Goal: Information Seeking & Learning: Learn about a topic

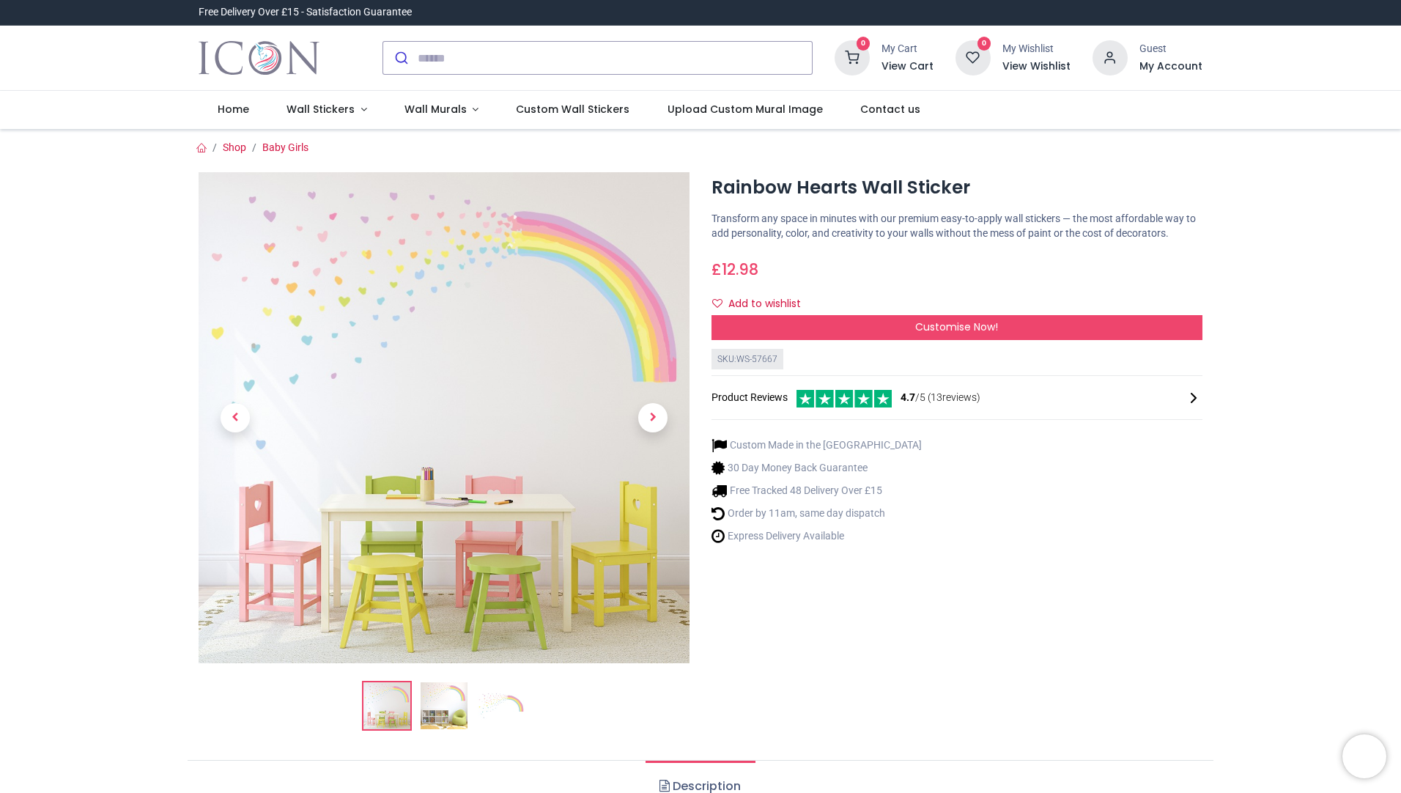
click at [426, 706] on img at bounding box center [444, 705] width 47 height 47
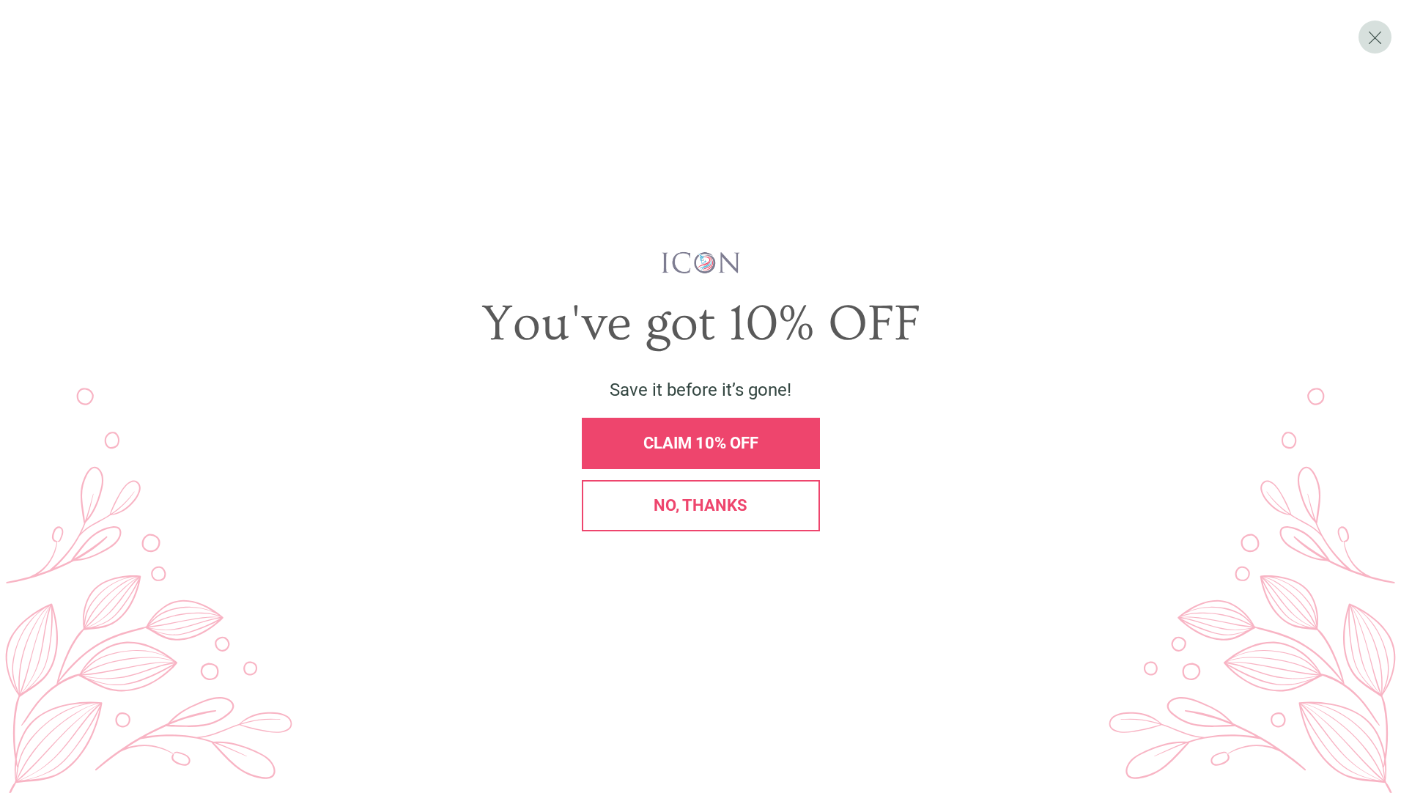
drag, startPoint x: 785, startPoint y: 503, endPoint x: 769, endPoint y: 503, distance: 15.4
click at [786, 503] on div "No, thanks" at bounding box center [700, 506] width 213 height 16
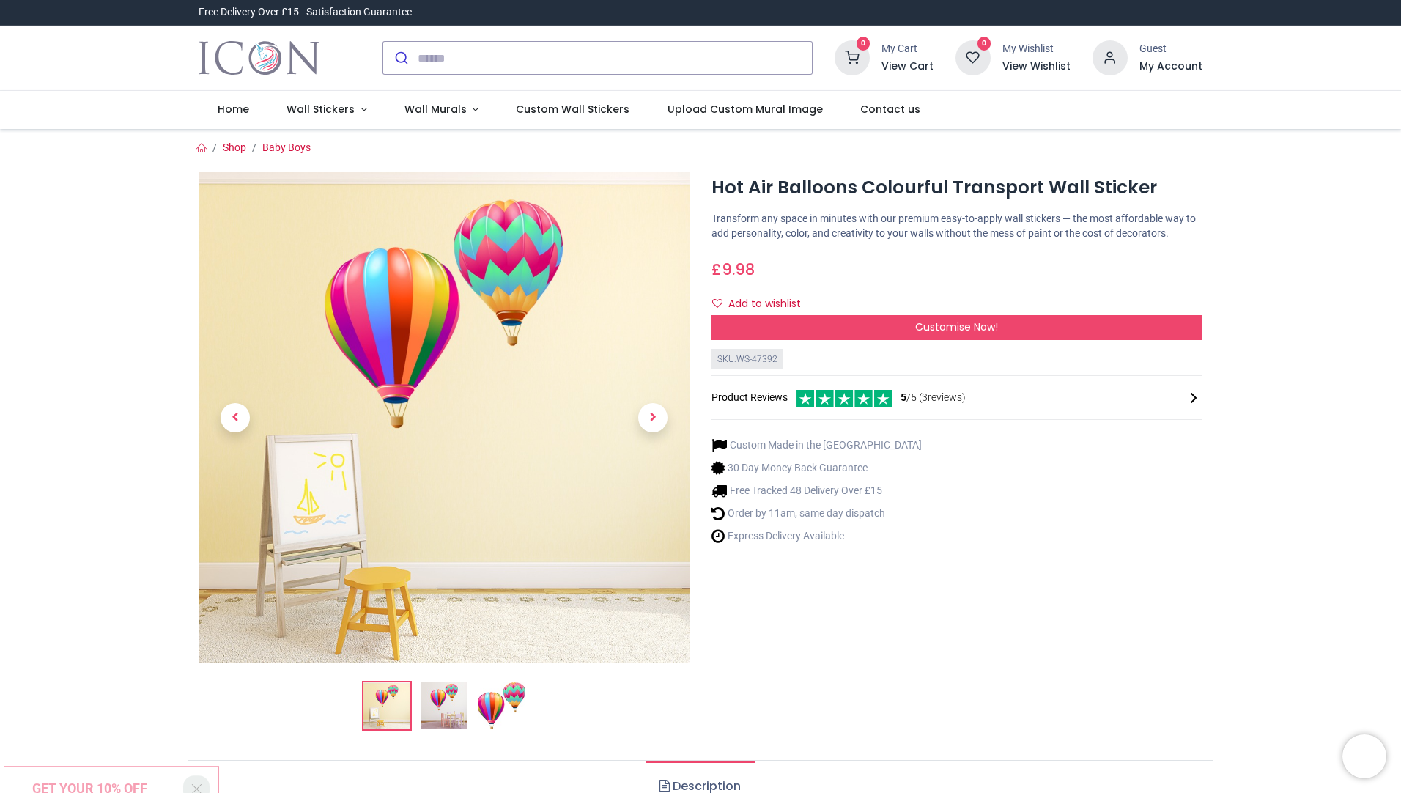
click at [491, 706] on img at bounding box center [501, 705] width 47 height 47
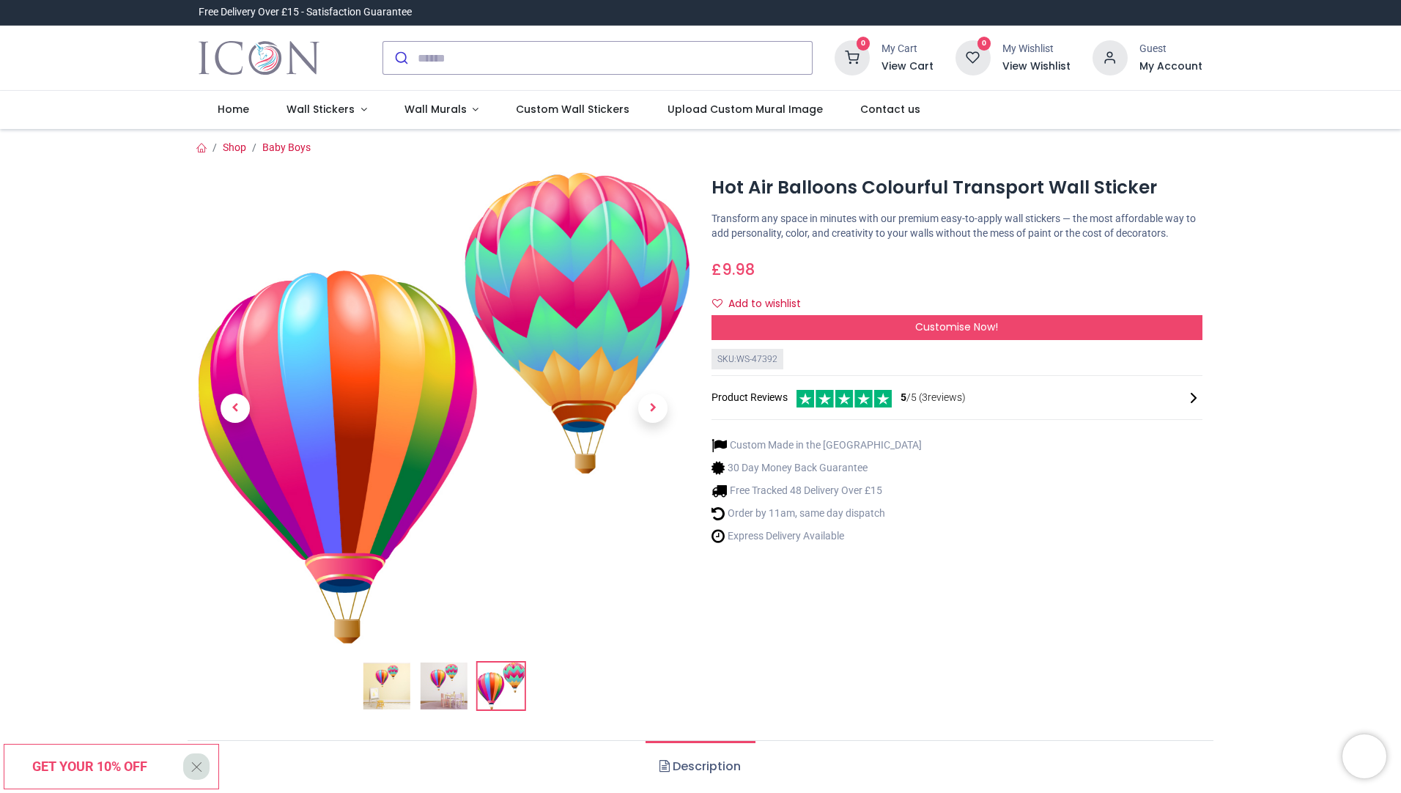
click at [453, 706] on img at bounding box center [444, 685] width 47 height 47
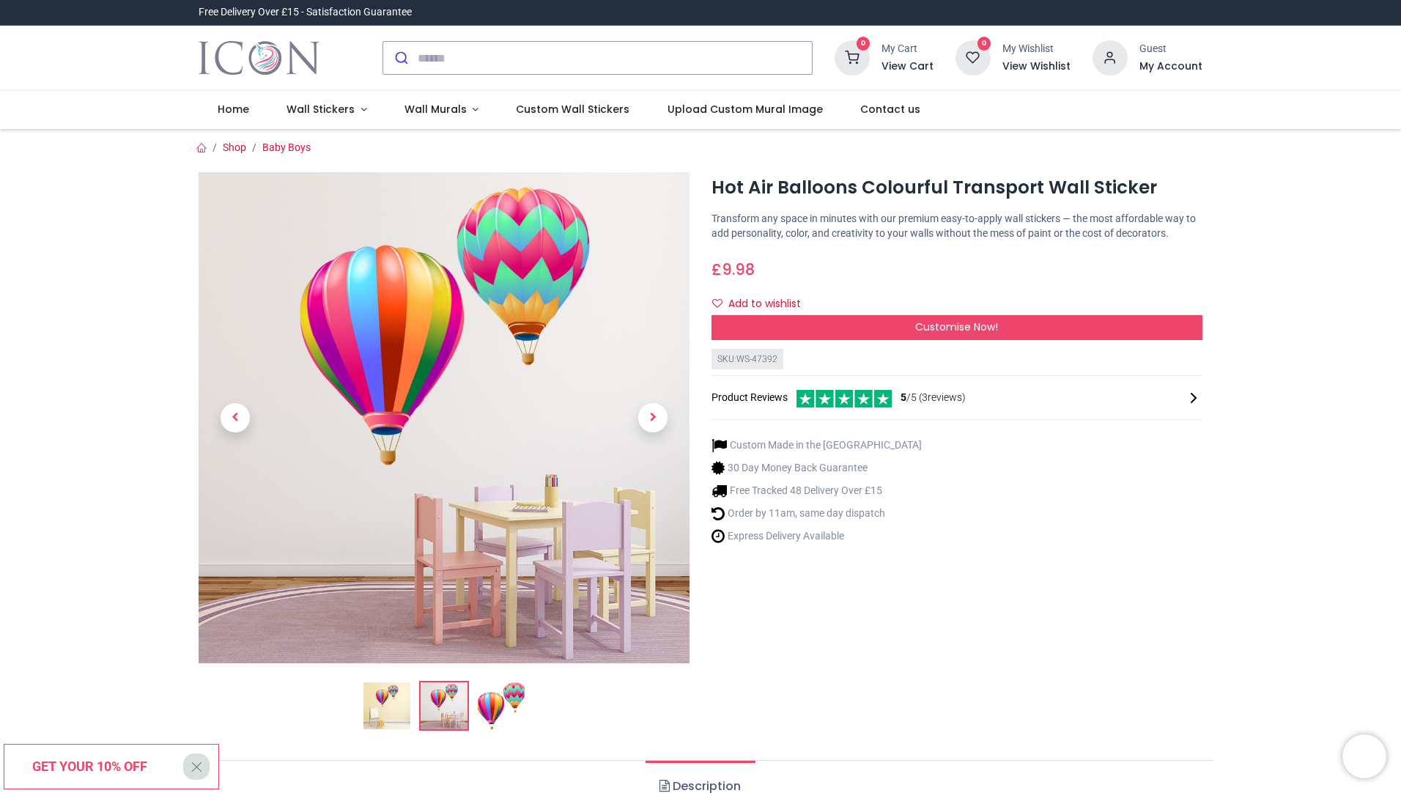
click at [380, 695] on img at bounding box center [386, 705] width 47 height 47
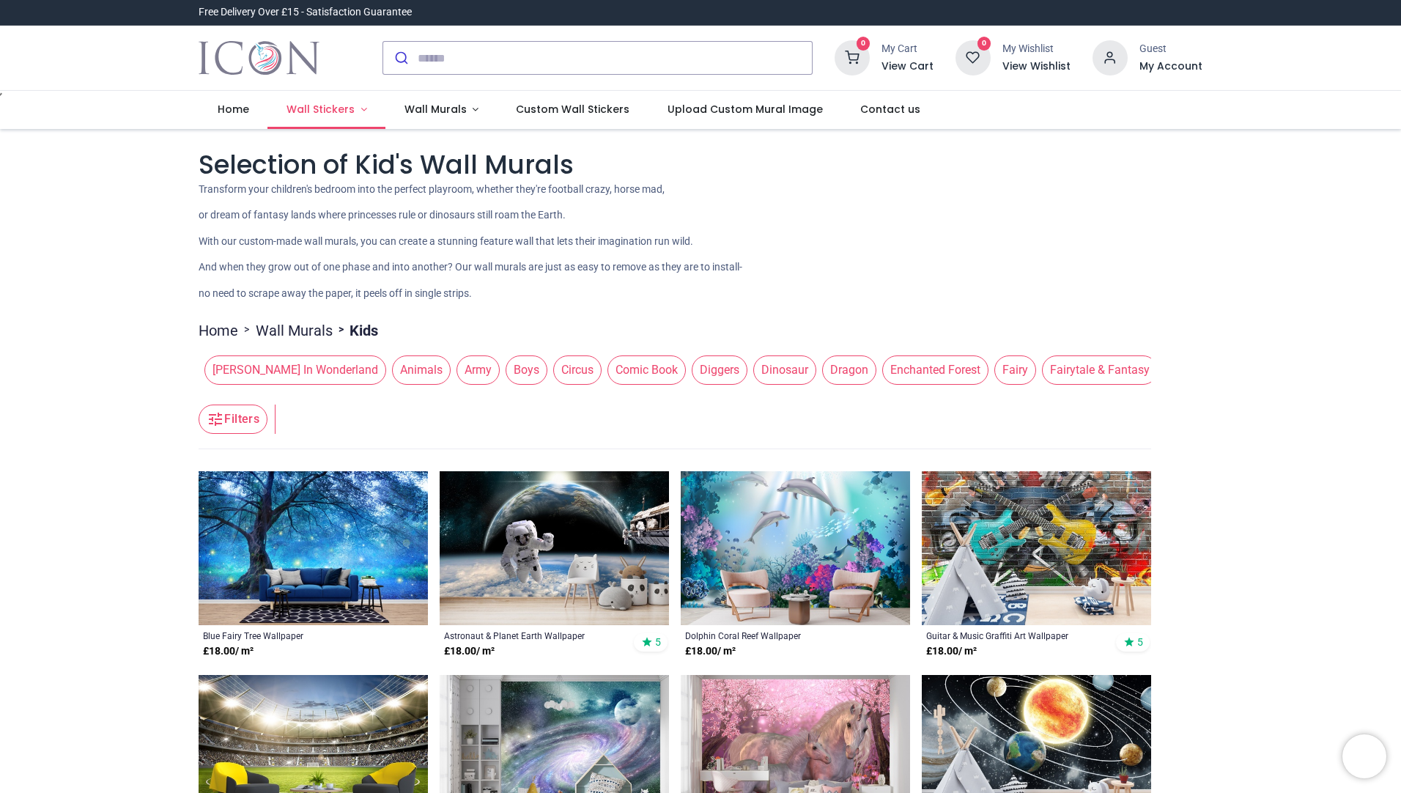
click at [341, 111] on span "Wall Stickers" at bounding box center [321, 109] width 68 height 15
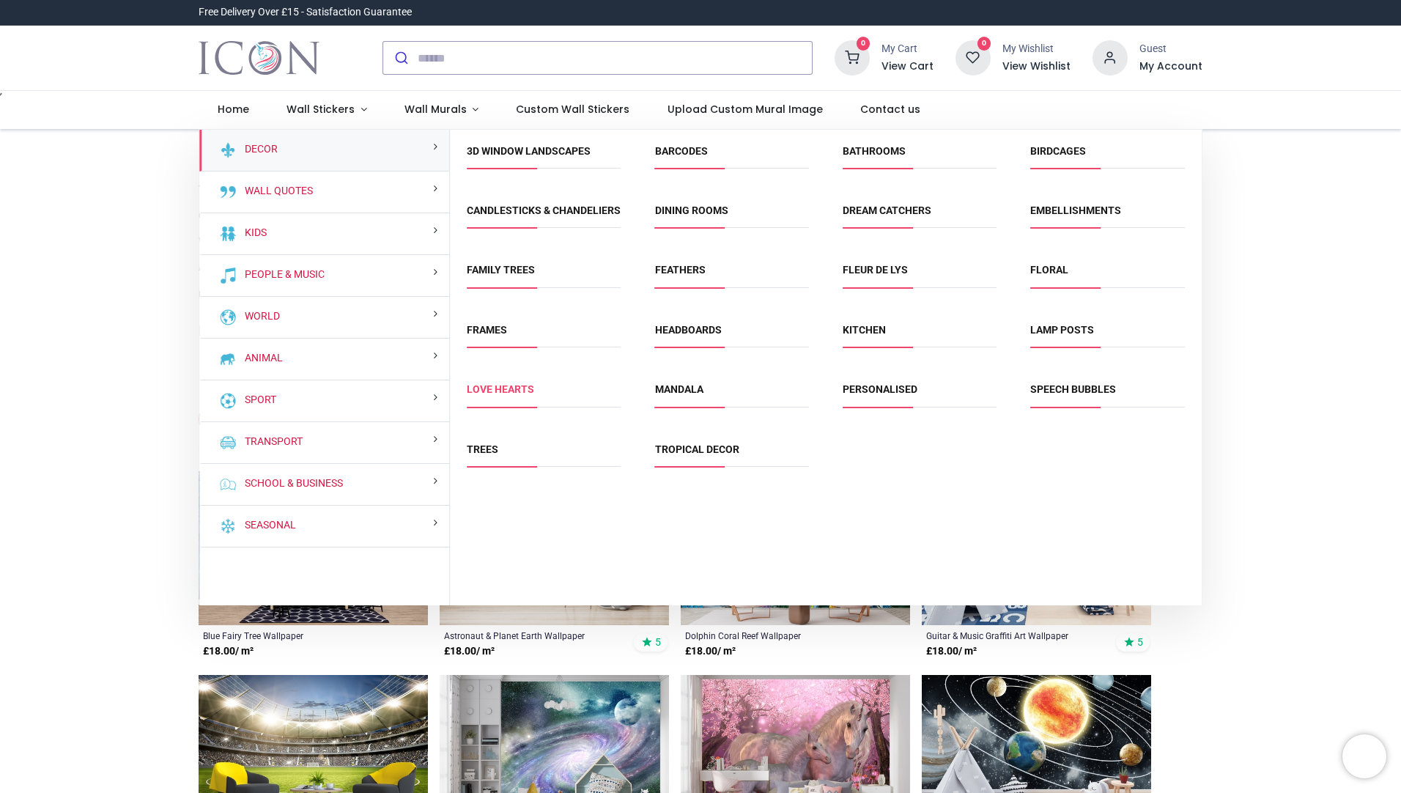
click at [500, 395] on link "Love Hearts" at bounding box center [500, 389] width 67 height 12
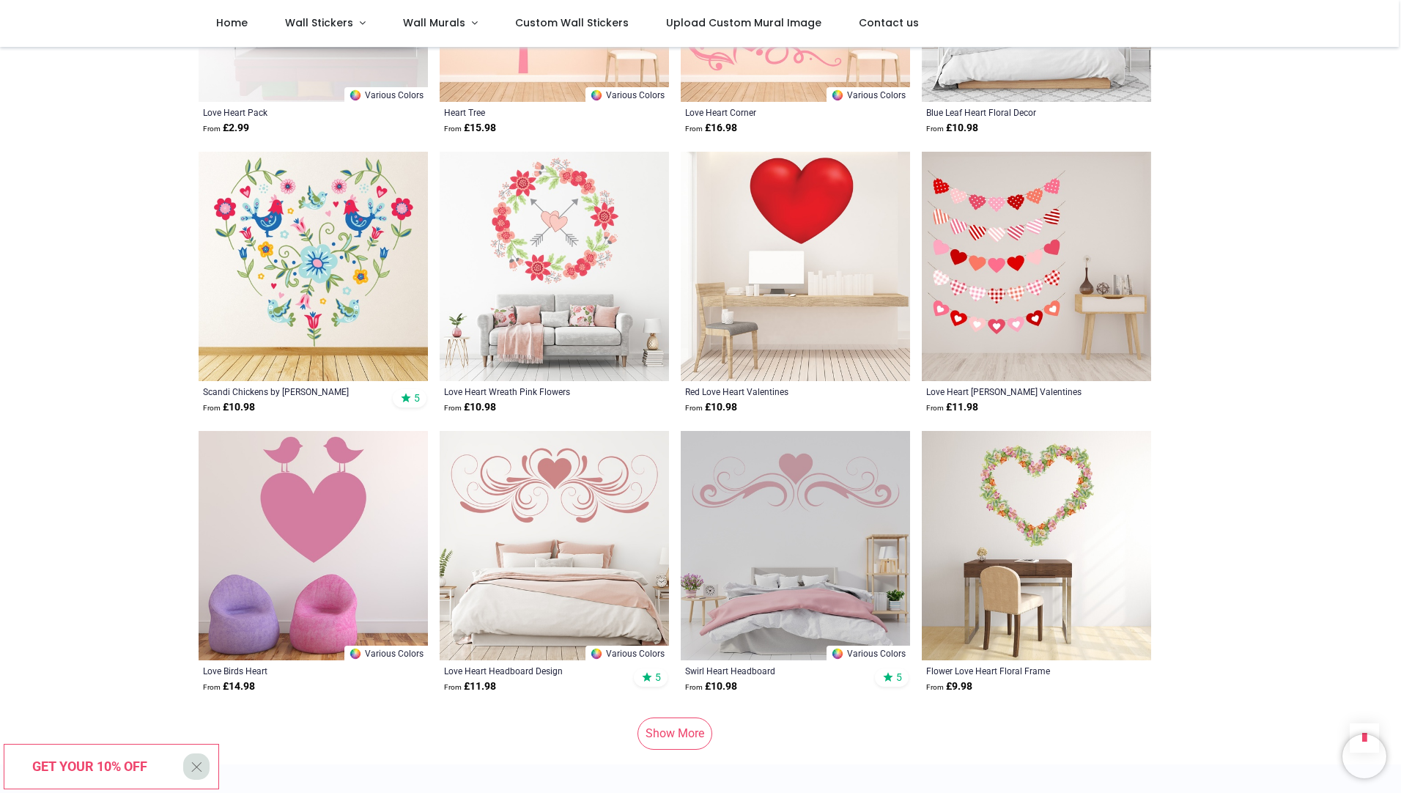
scroll to position [1685, 0]
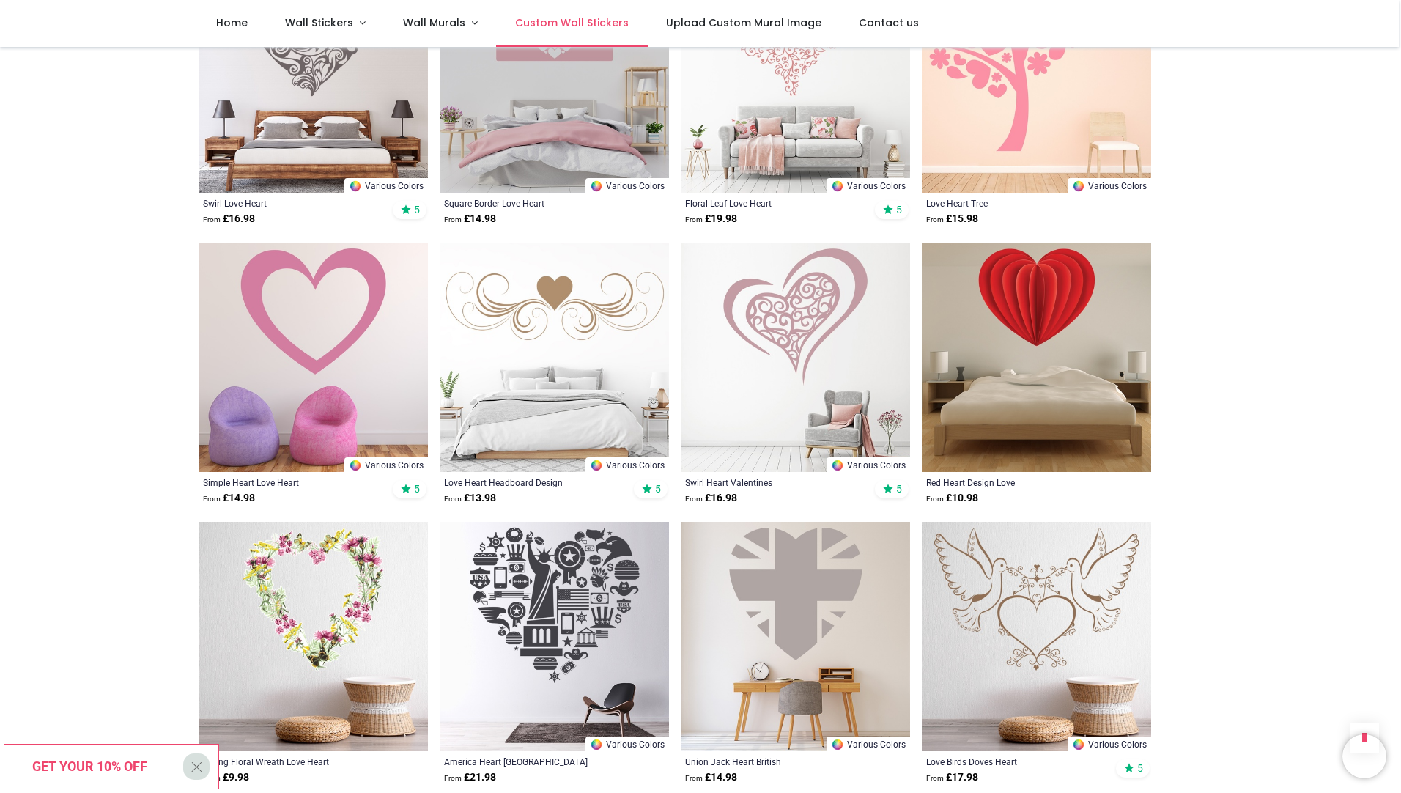
scroll to position [2491, 0]
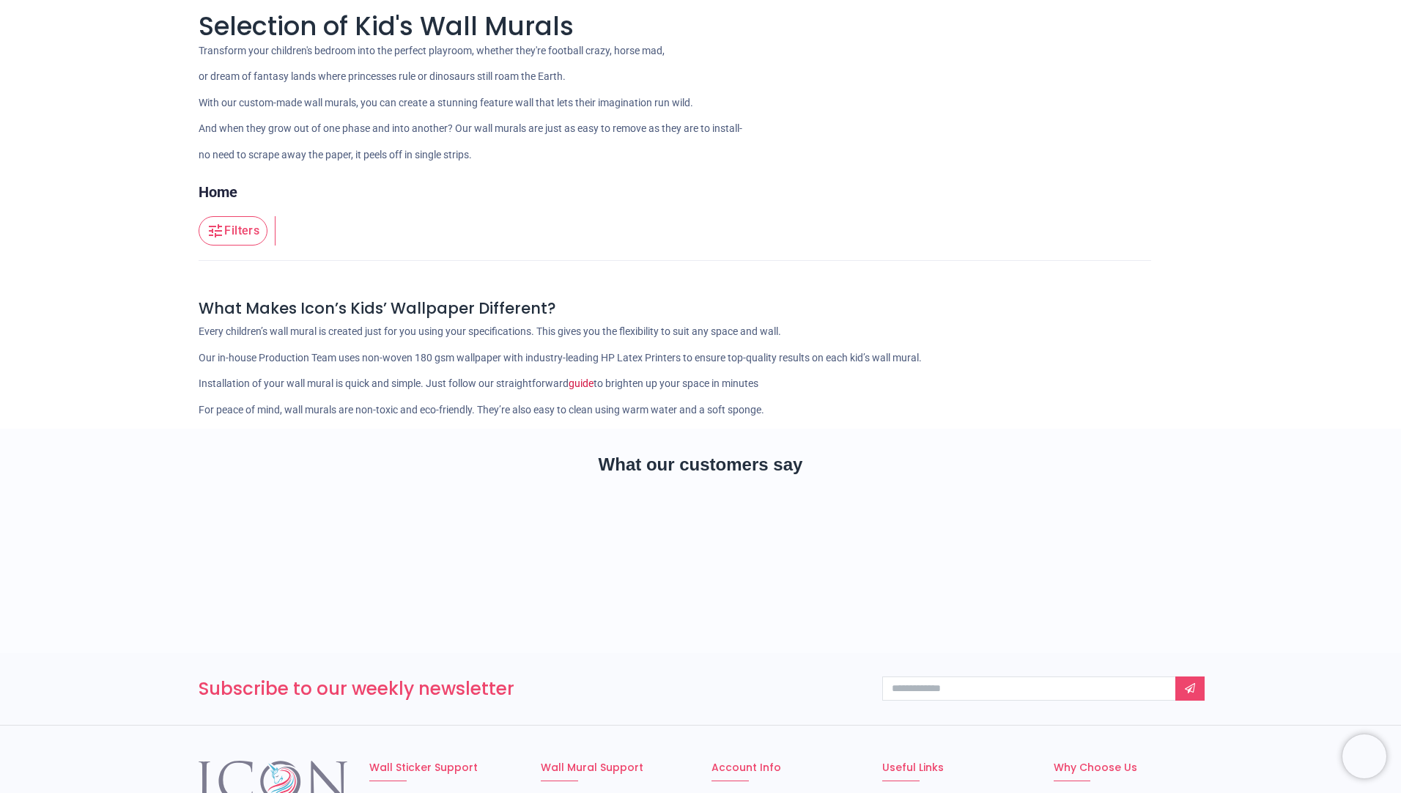
scroll to position [139, 0]
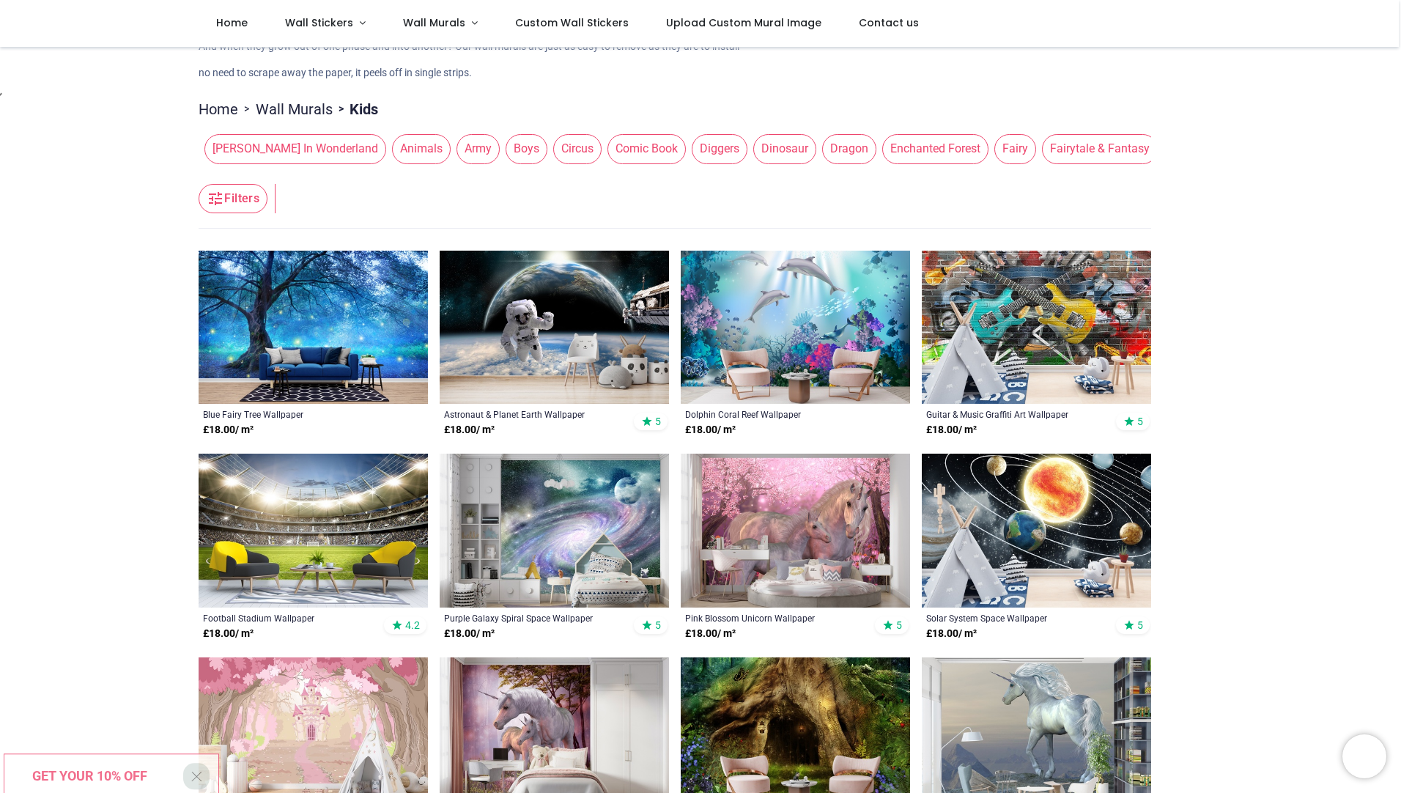
click at [994, 156] on span "Fairy" at bounding box center [1015, 148] width 42 height 29
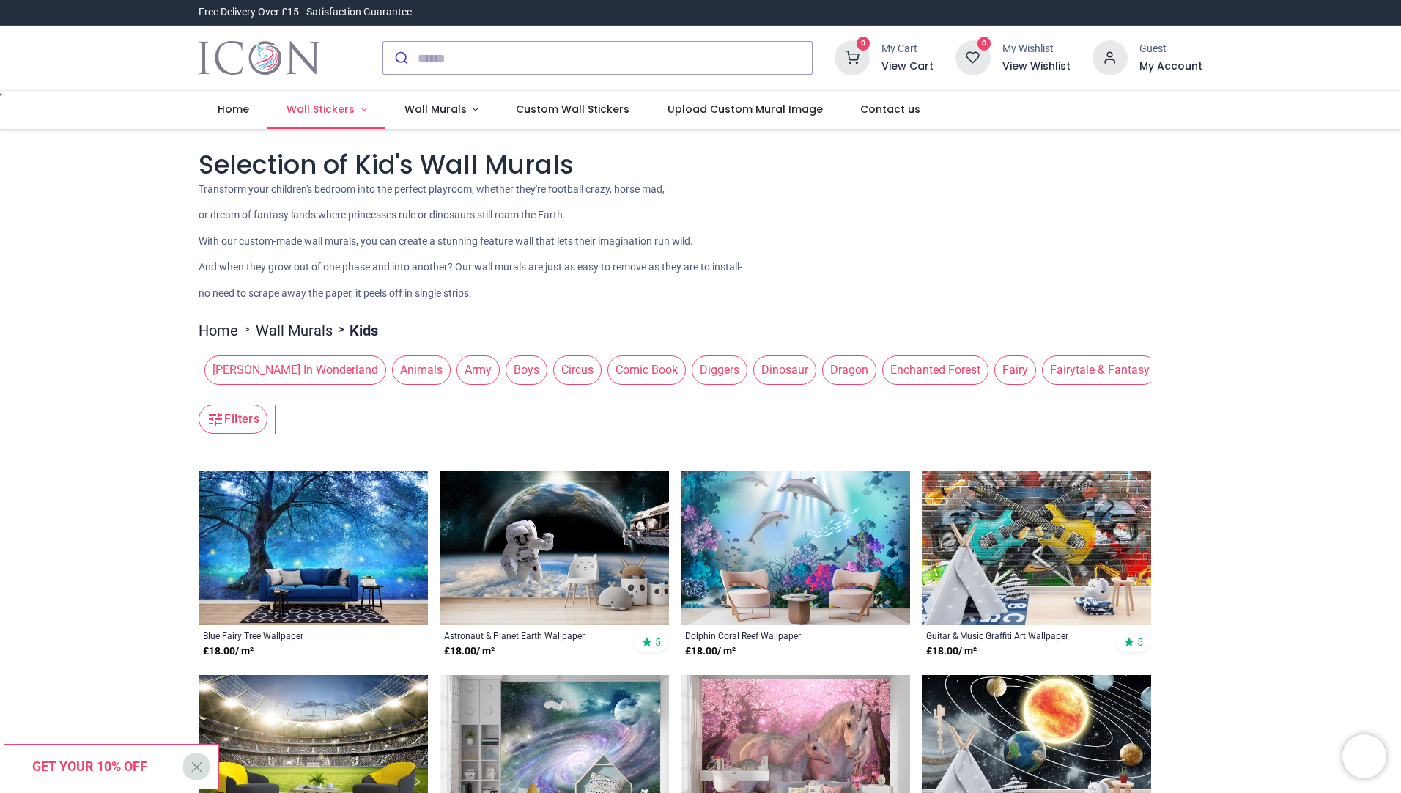
click at [336, 114] on span "Wall Stickers" at bounding box center [321, 109] width 68 height 15
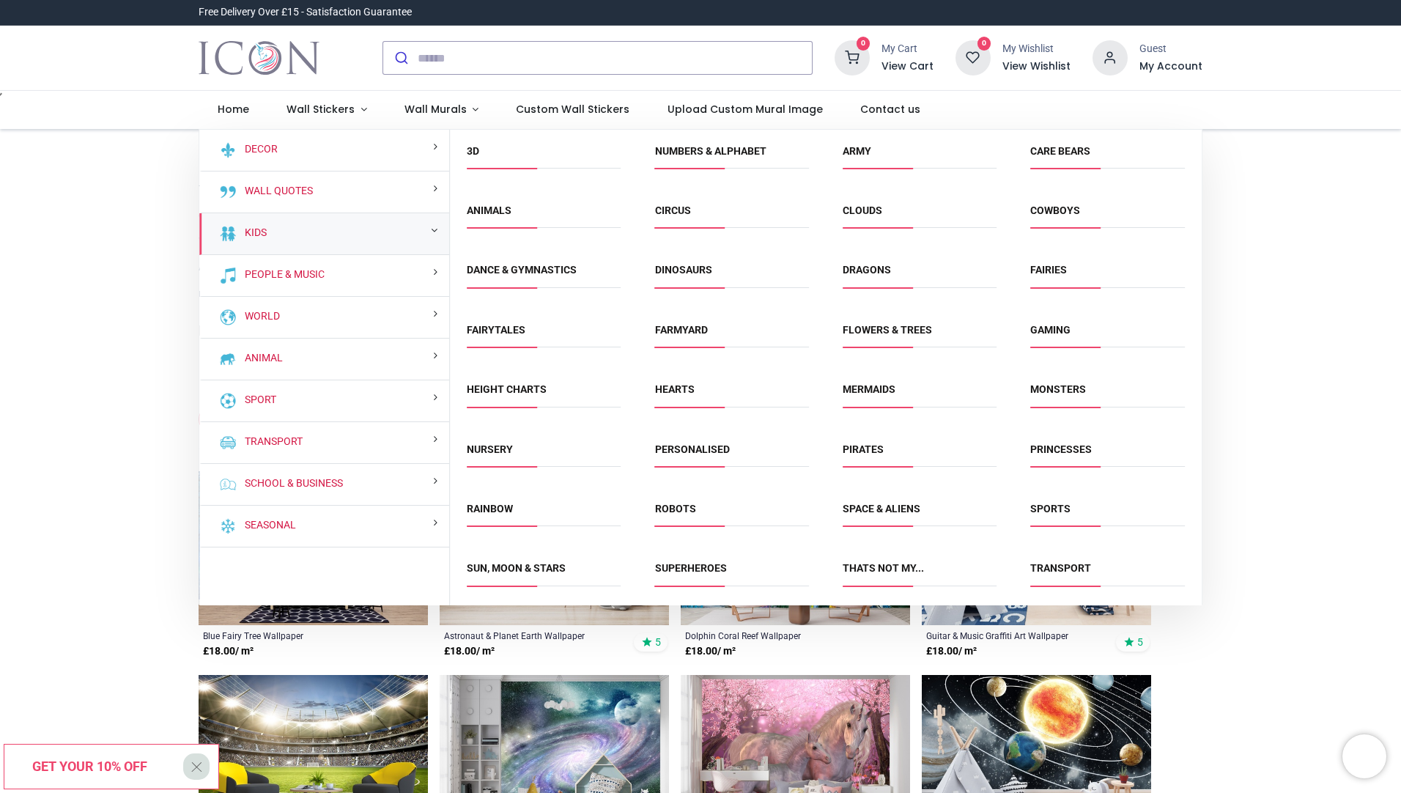
click at [372, 240] on div "Kids" at bounding box center [324, 234] width 250 height 42
click at [256, 232] on link "Kids" at bounding box center [253, 233] width 28 height 15
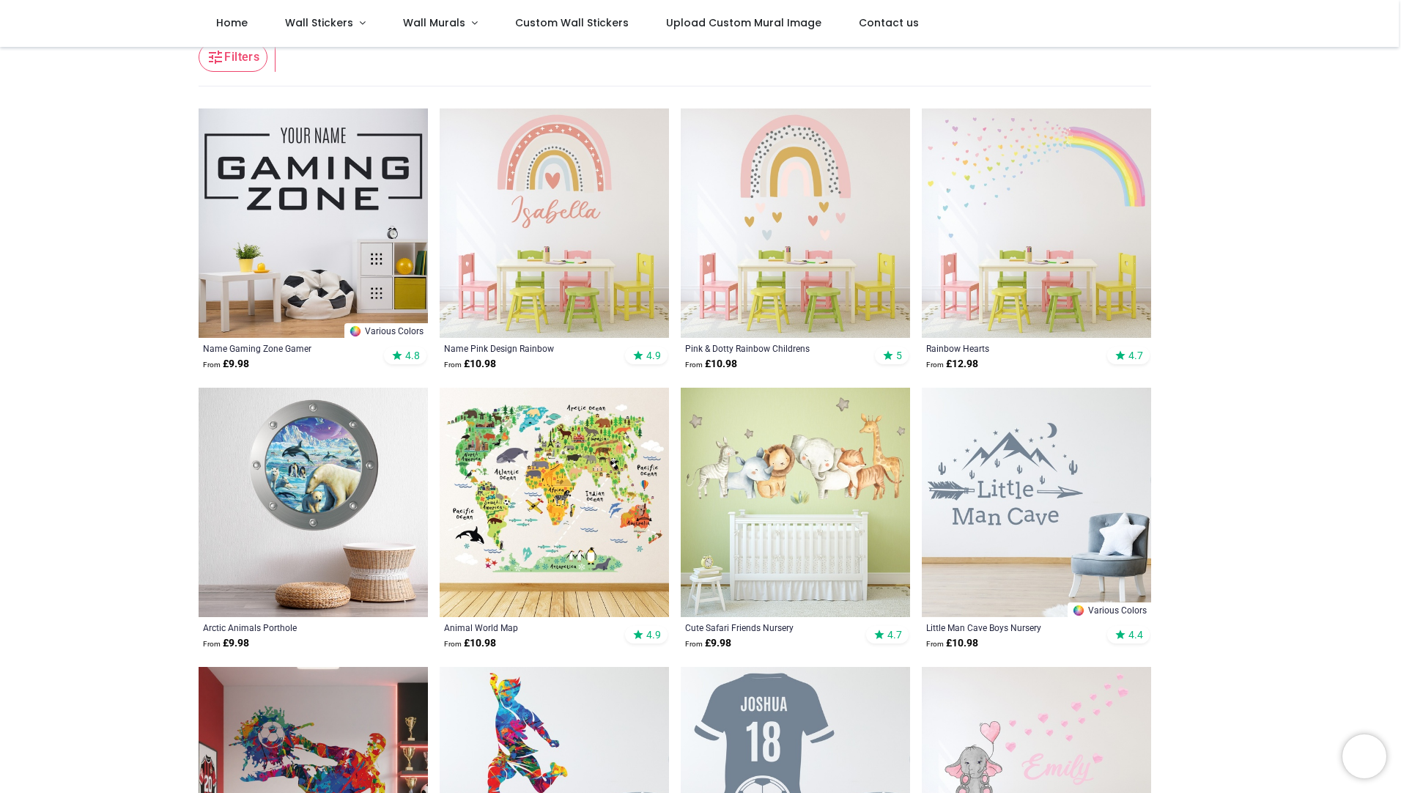
scroll to position [366, 0]
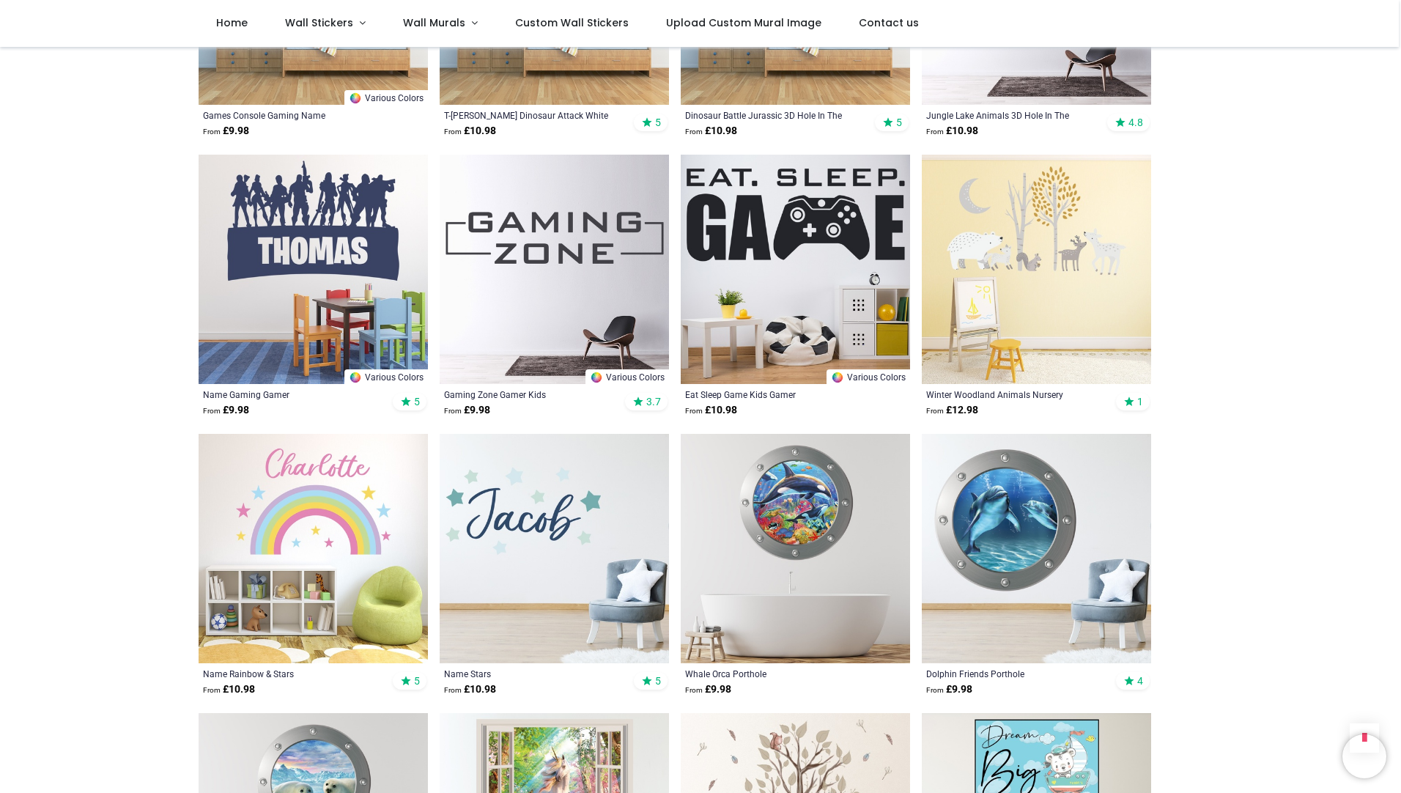
scroll to position [5349, 0]
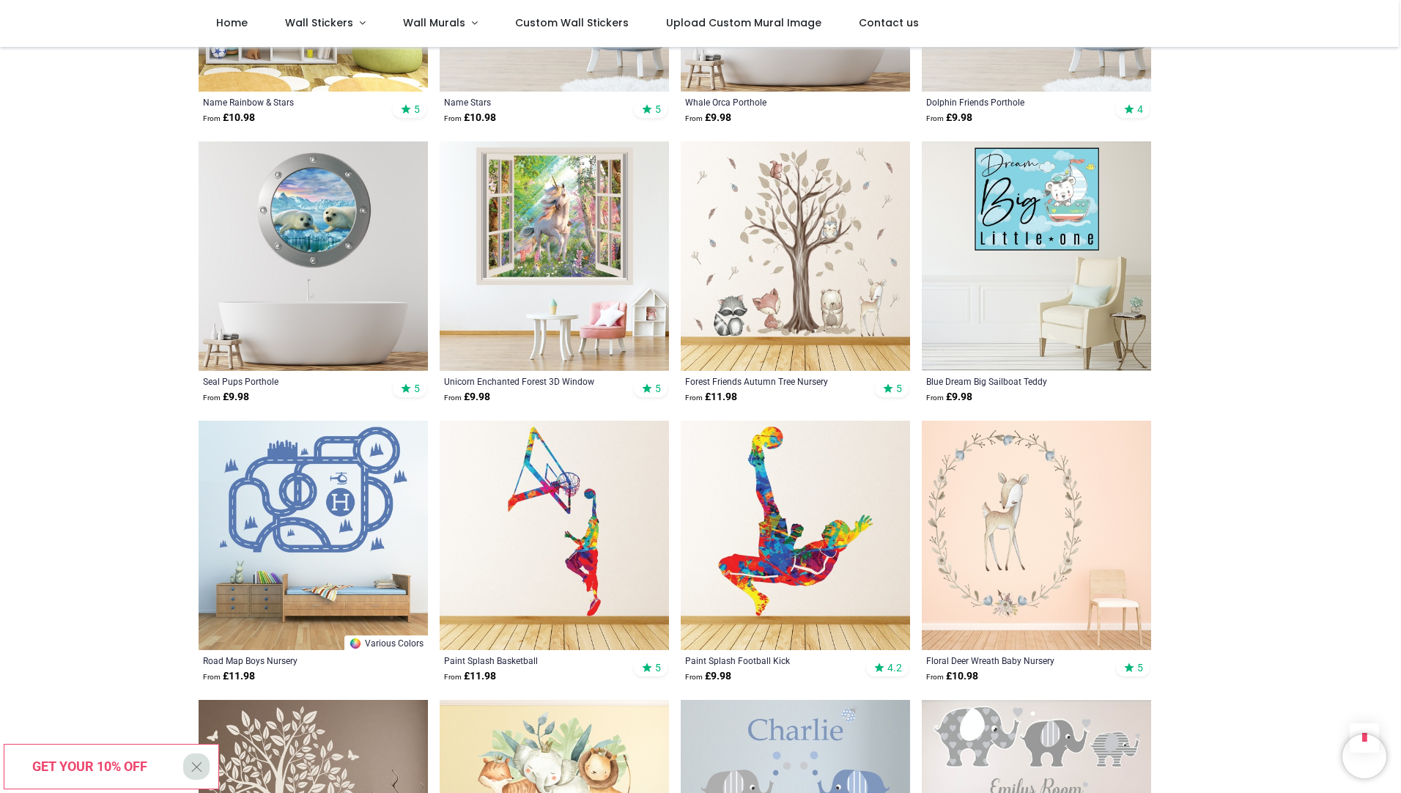
scroll to position [5862, 0]
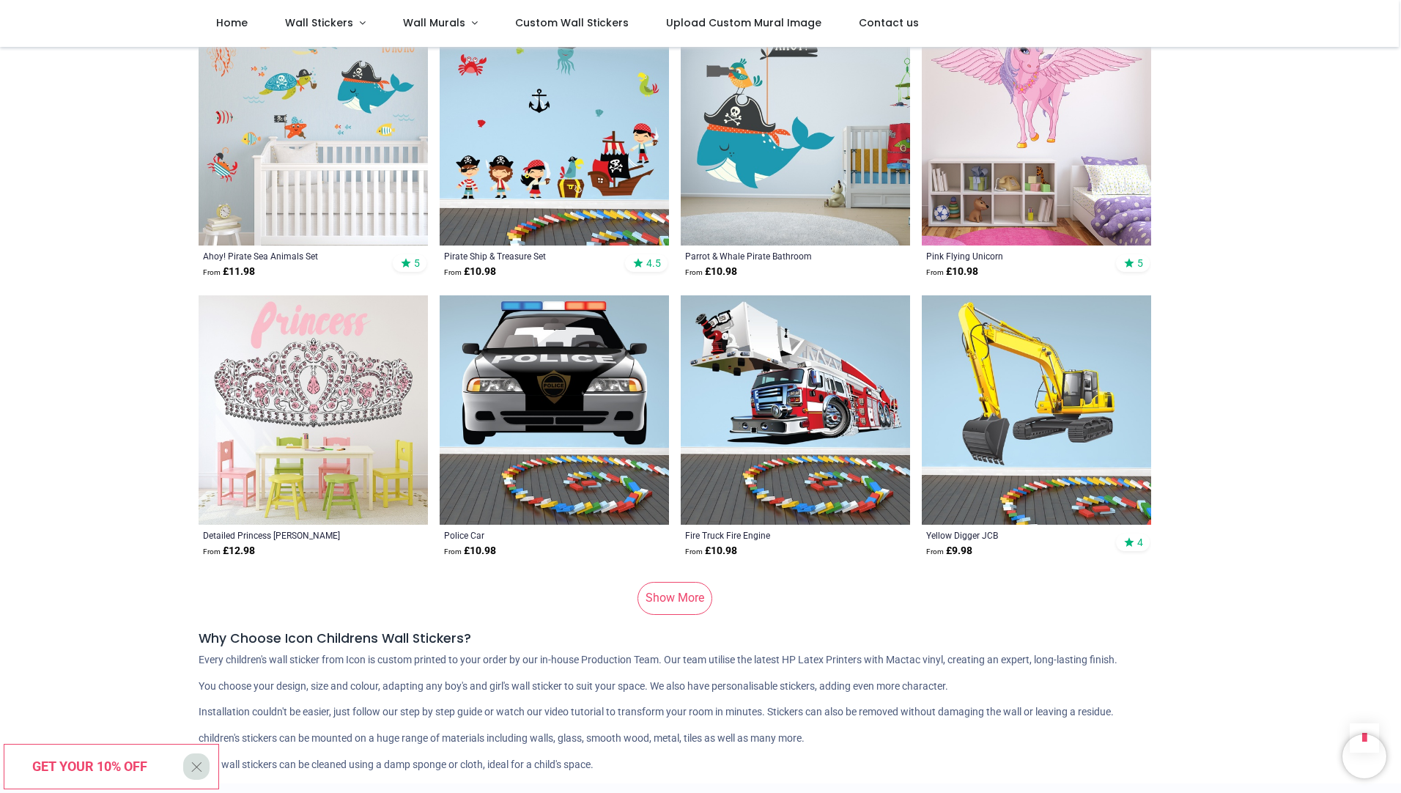
scroll to position [9745, 0]
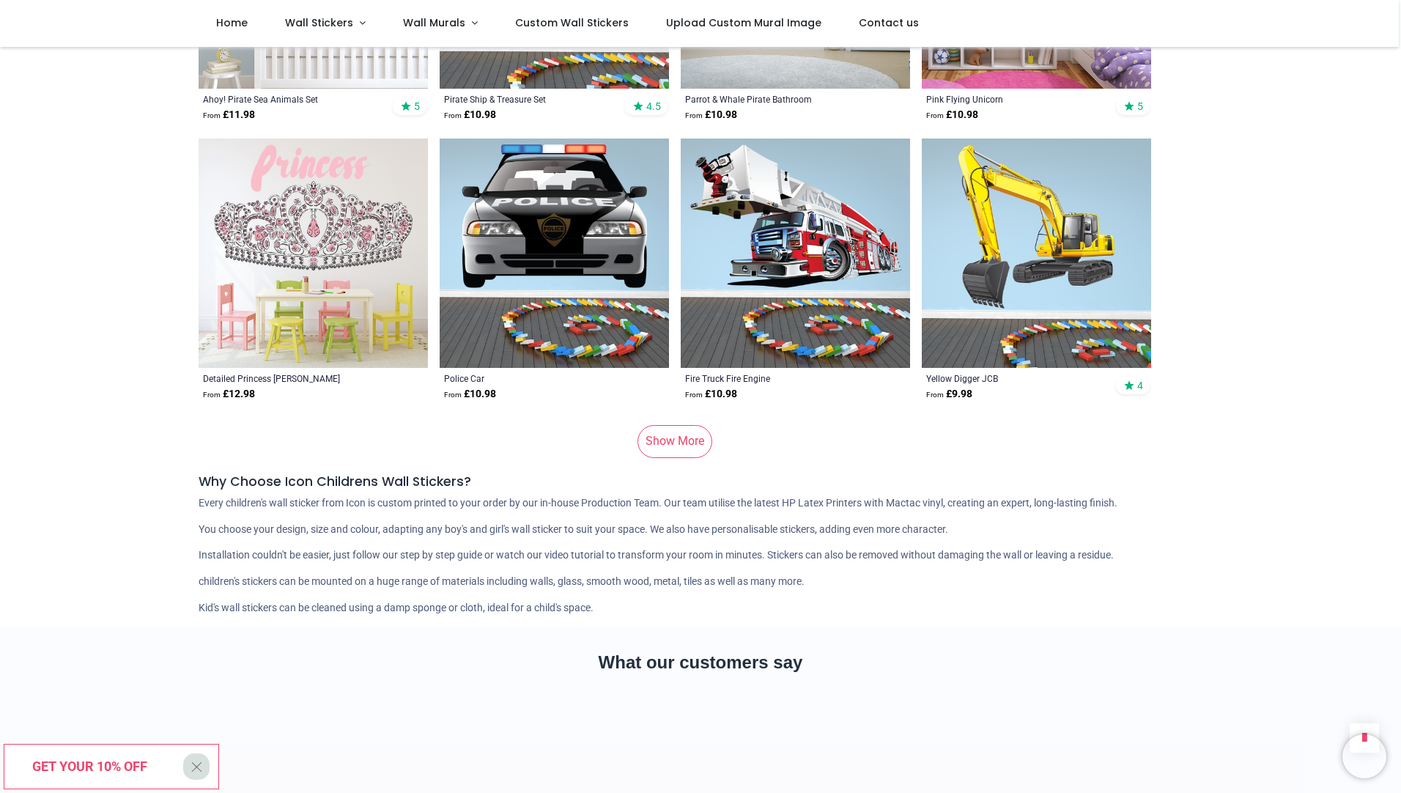
click at [683, 425] on link "Show More" at bounding box center [674, 441] width 75 height 32
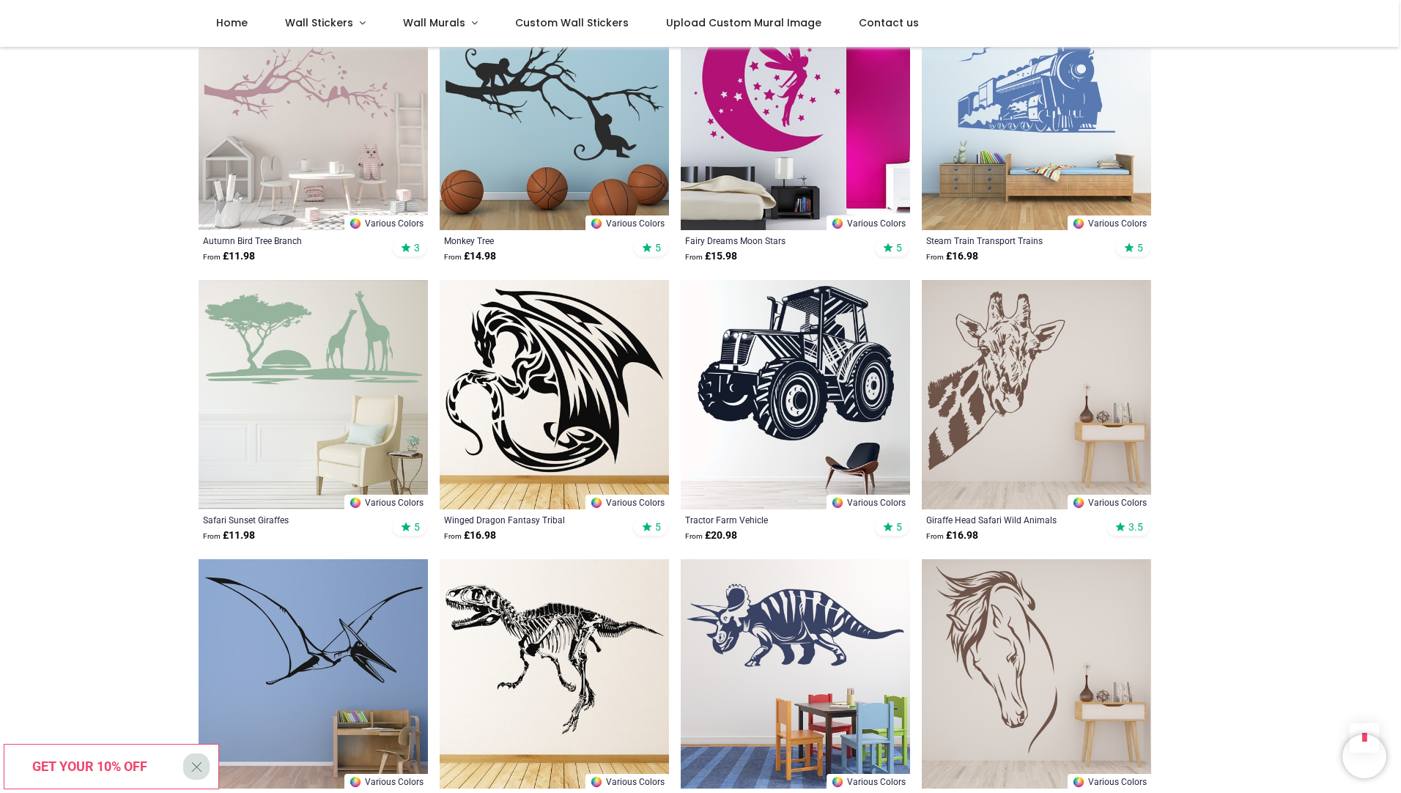
scroll to position [10918, 0]
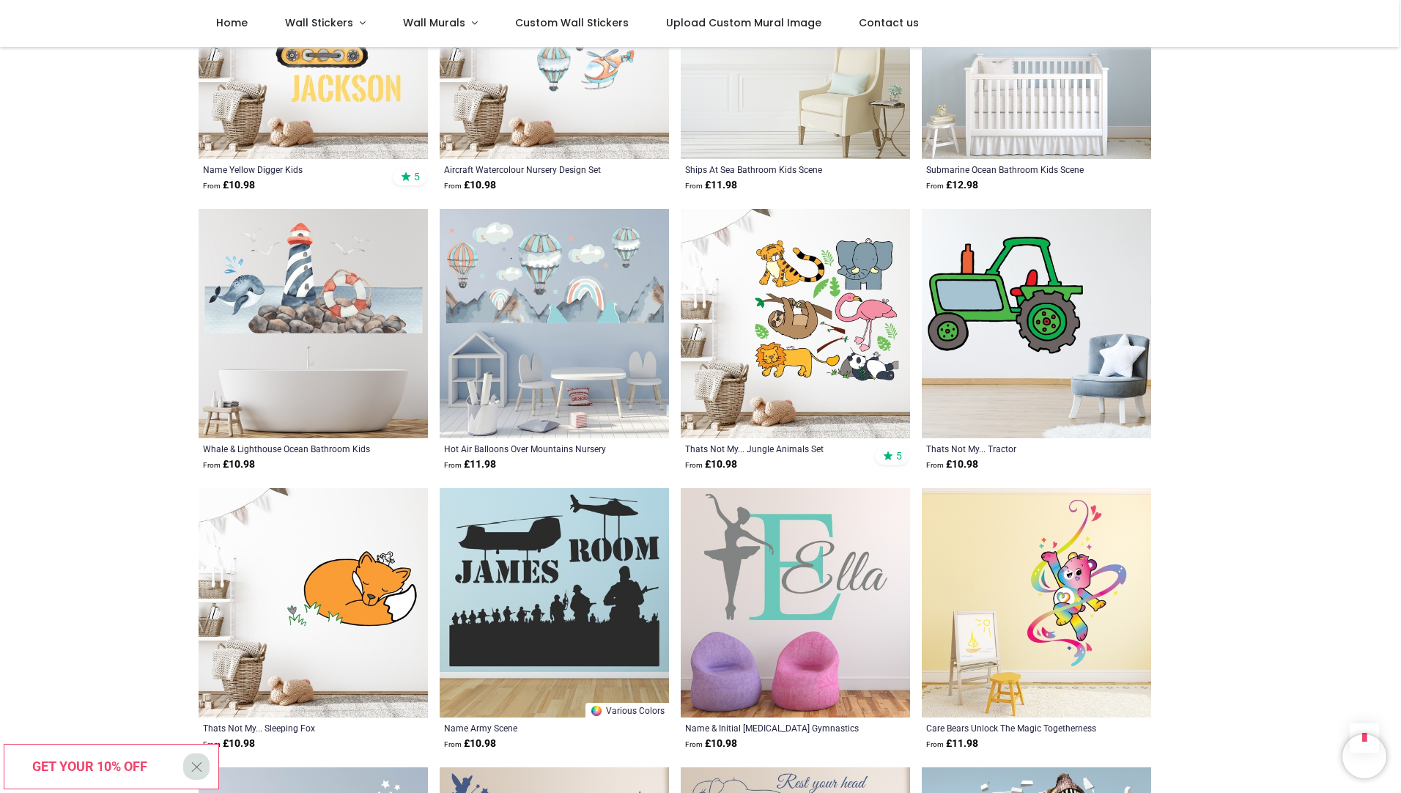
scroll to position [13189, 0]
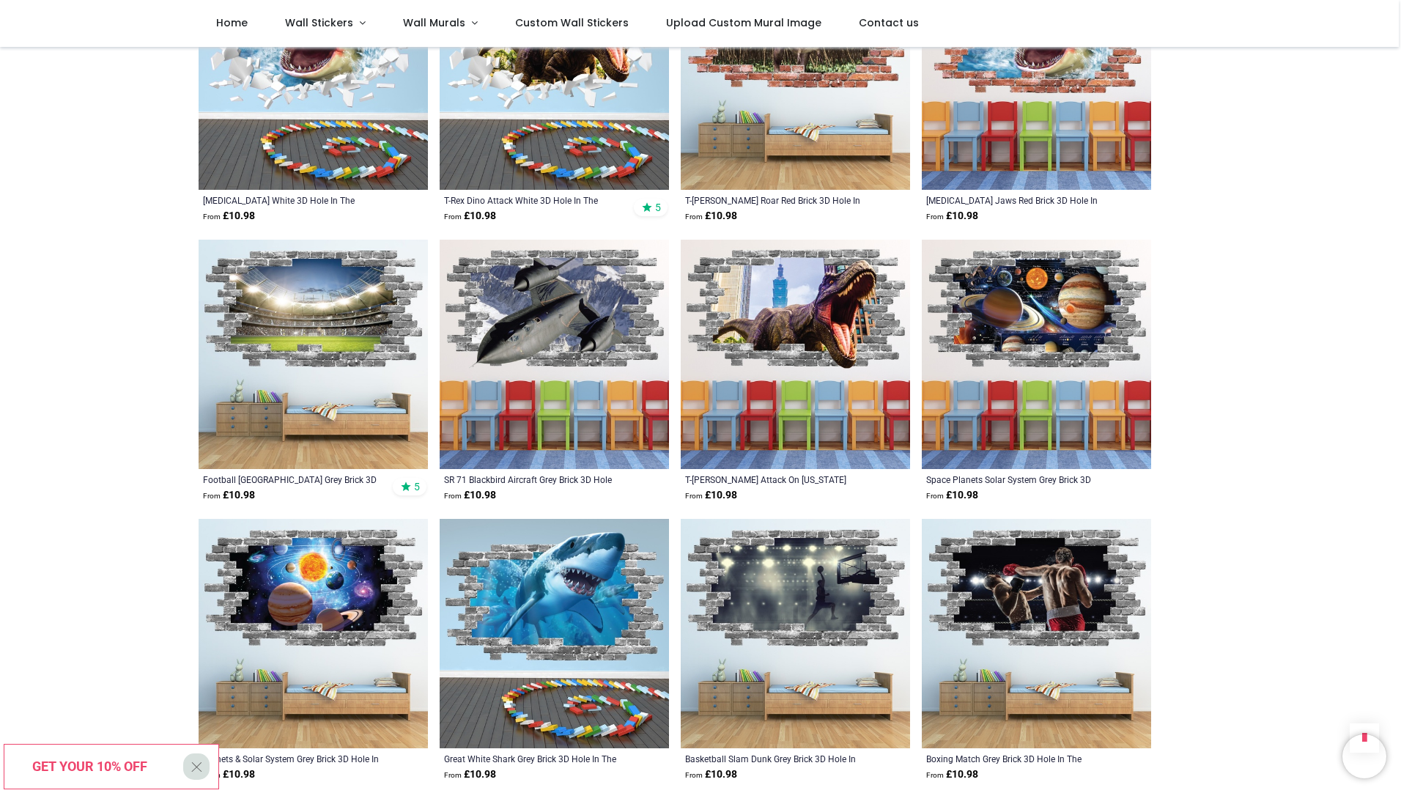
scroll to position [13995, 0]
